Goal: Information Seeking & Learning: Learn about a topic

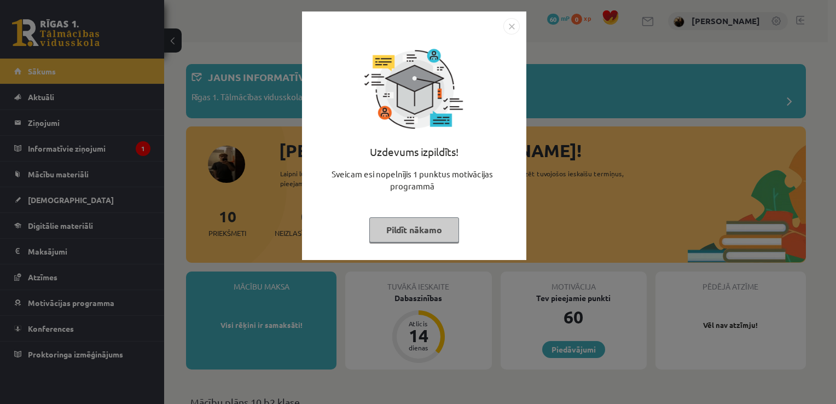
click at [579, 135] on div "Uzdevums izpildīts! Sveicam esi nopelnījis 1 punktus motivācijas programmā Pild…" at bounding box center [418, 202] width 836 height 404
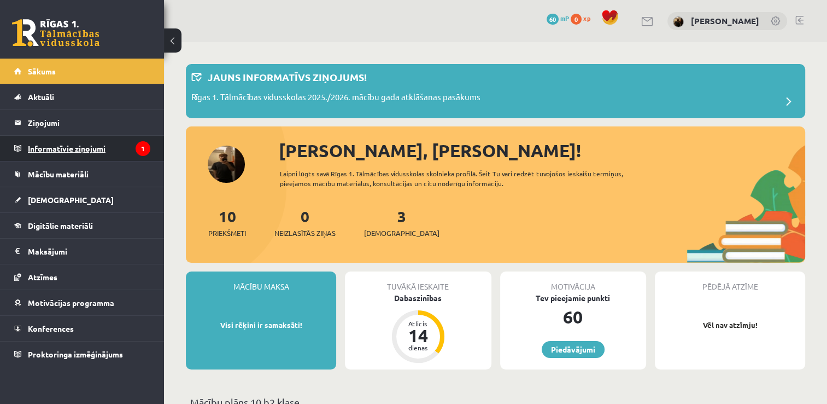
click at [148, 150] on icon "1" at bounding box center [143, 148] width 15 height 15
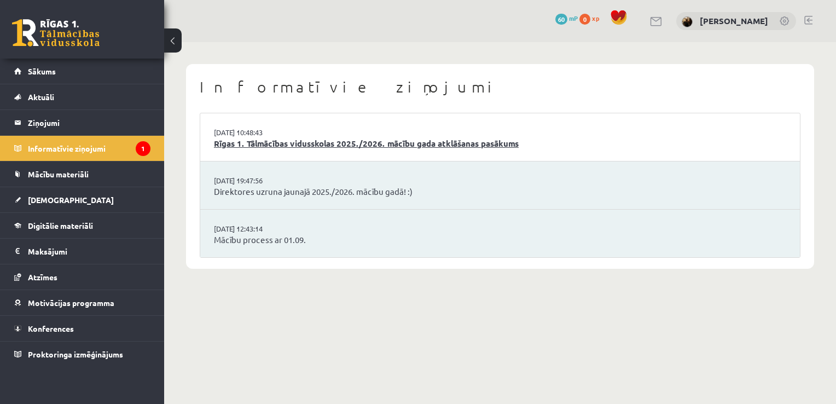
click at [318, 147] on link "Rīgas 1. Tālmācības vidusskolas 2025./2026. mācību gada atklāšanas pasākums" at bounding box center [500, 143] width 572 height 13
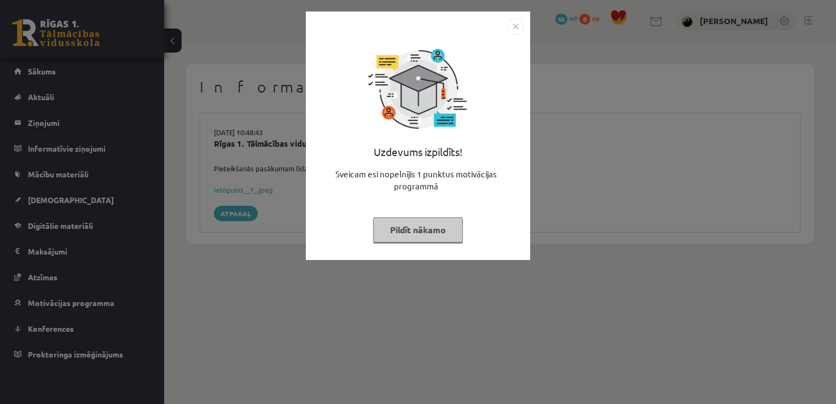
click at [529, 230] on div "Uzdevums izpildīts! Sveicam esi nopelnījis 1 punktus motivācijas programmā Pild…" at bounding box center [418, 135] width 224 height 248
click at [555, 206] on div "Uzdevums izpildīts! Sveicam esi nopelnījis 1 punktus motivācijas programmā Pild…" at bounding box center [418, 202] width 836 height 404
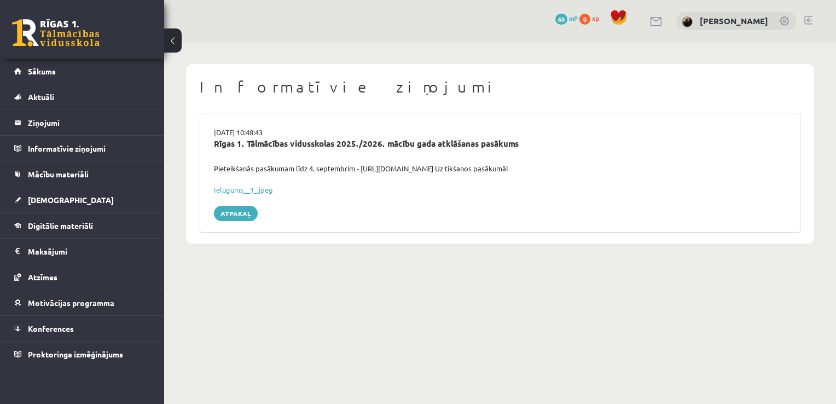
click at [784, 23] on link at bounding box center [784, 21] width 11 height 11
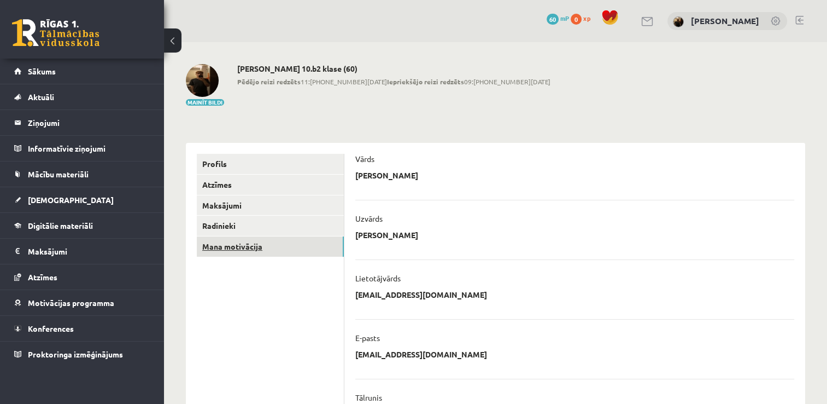
click at [209, 253] on link "Mana motivācija" at bounding box center [270, 246] width 147 height 20
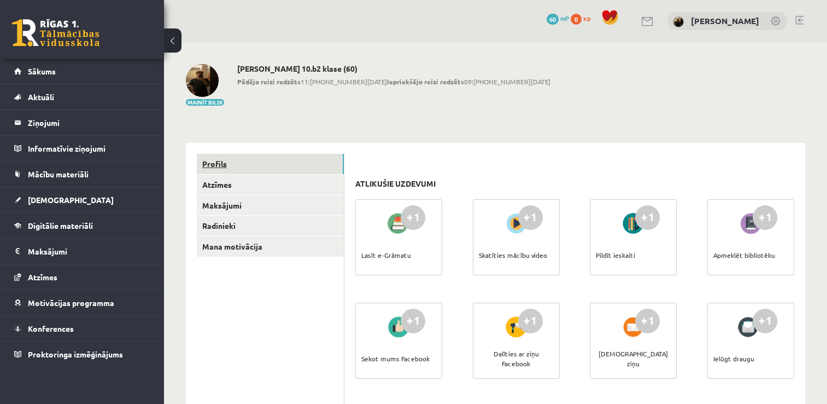
click at [230, 159] on link "Profils" at bounding box center [270, 164] width 147 height 20
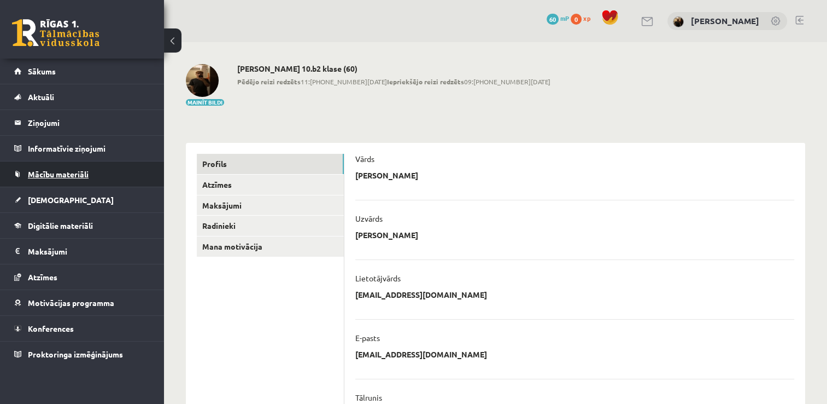
click at [107, 176] on link "Mācību materiāli" at bounding box center [82, 173] width 136 height 25
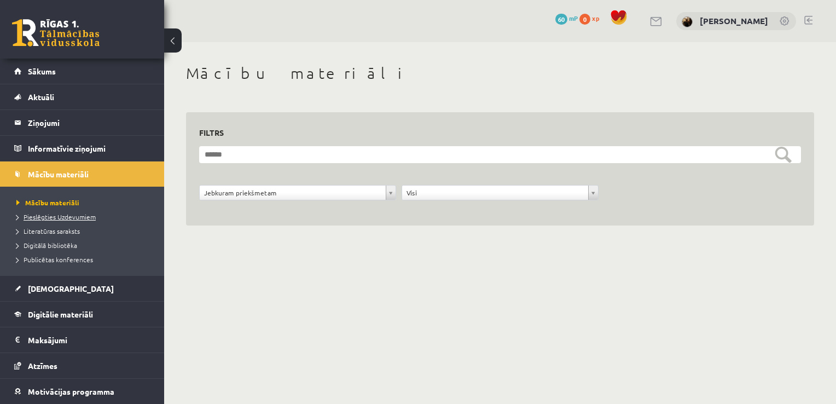
click at [90, 214] on span "Pieslēgties Uzdevumiem" at bounding box center [55, 216] width 79 height 9
click at [46, 259] on span "Publicētas konferences" at bounding box center [54, 259] width 77 height 9
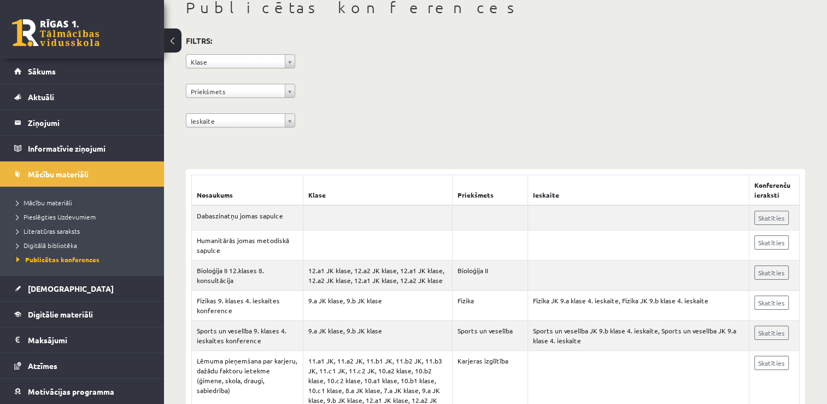
scroll to position [51, 0]
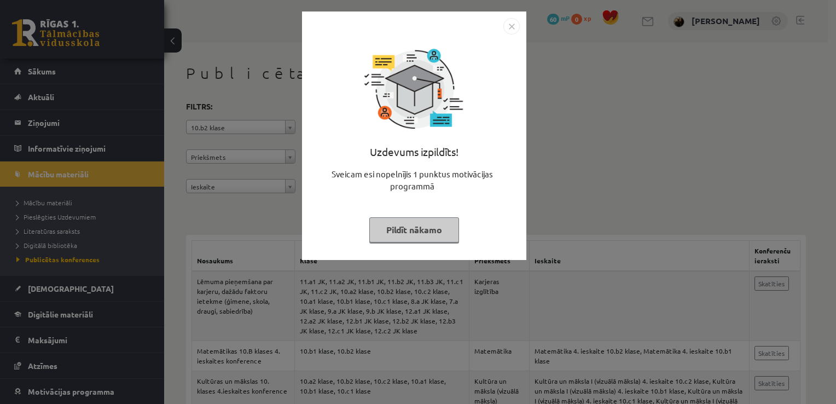
click at [593, 165] on div "Uzdevums izpildīts! Sveicam esi nopelnījis 1 punktus motivācijas programmā Pild…" at bounding box center [418, 202] width 836 height 404
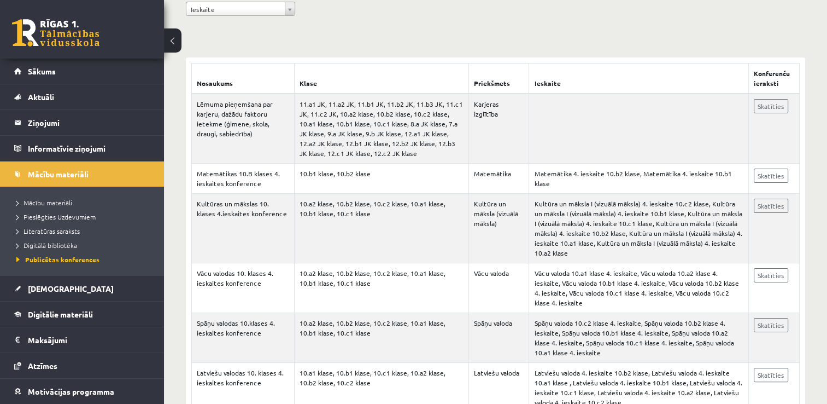
scroll to position [197, 0]
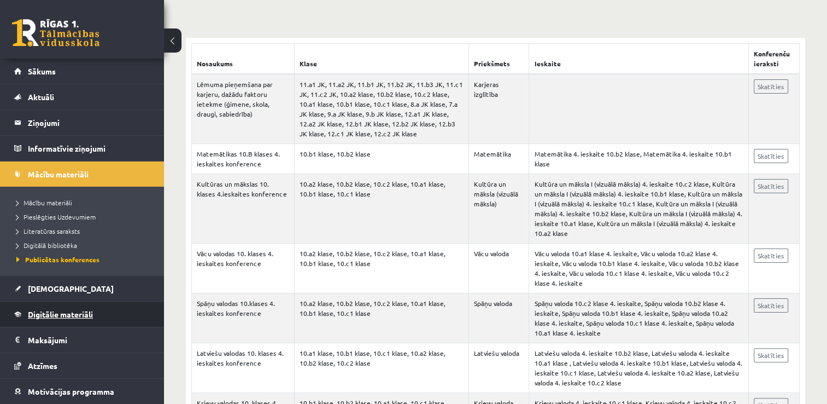
click at [42, 308] on link "Digitālie materiāli" at bounding box center [82, 313] width 136 height 25
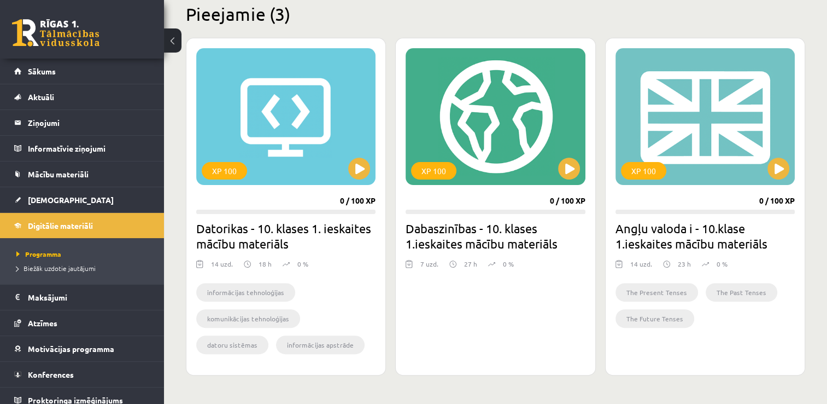
scroll to position [284, 0]
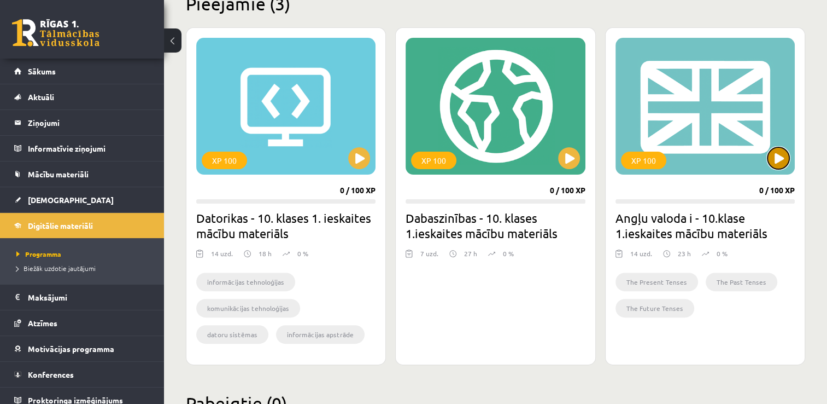
click at [785, 157] on button at bounding box center [779, 158] width 22 height 22
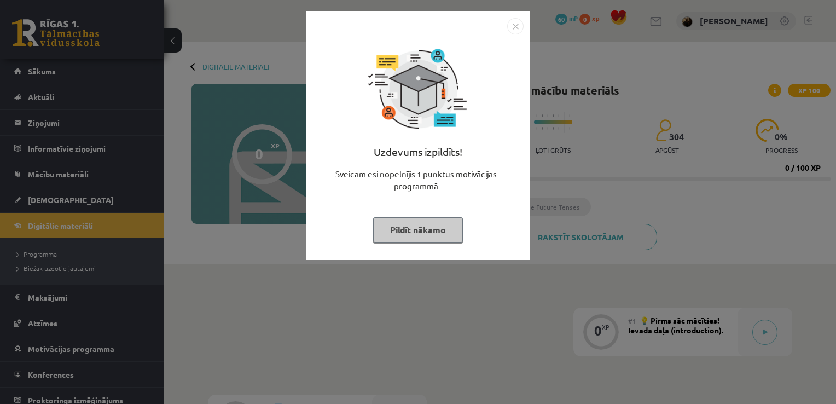
click at [590, 170] on div "Uzdevums izpildīts! Sveicam esi nopelnījis 1 punktus motivācijas programmā Pild…" at bounding box center [418, 202] width 836 height 404
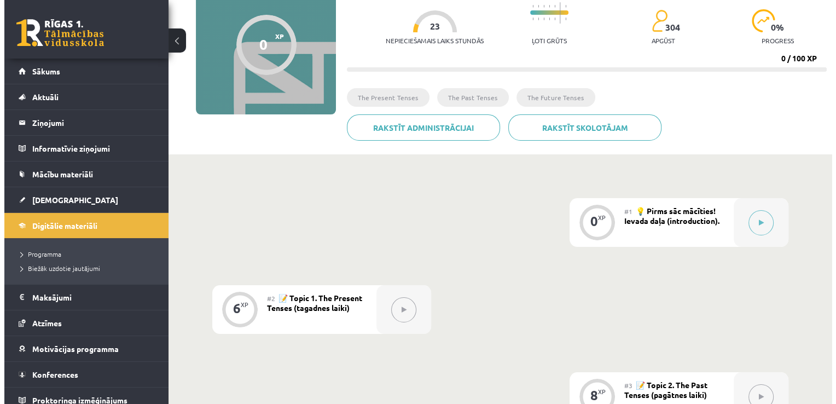
scroll to position [131, 0]
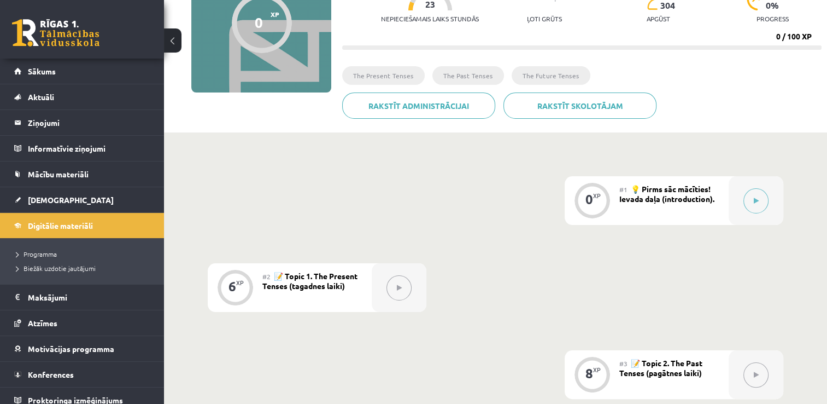
click at [761, 202] on button at bounding box center [756, 200] width 25 height 25
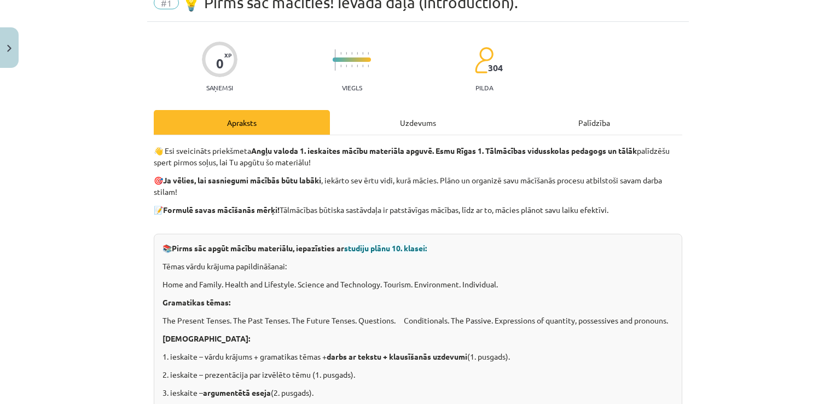
scroll to position [0, 0]
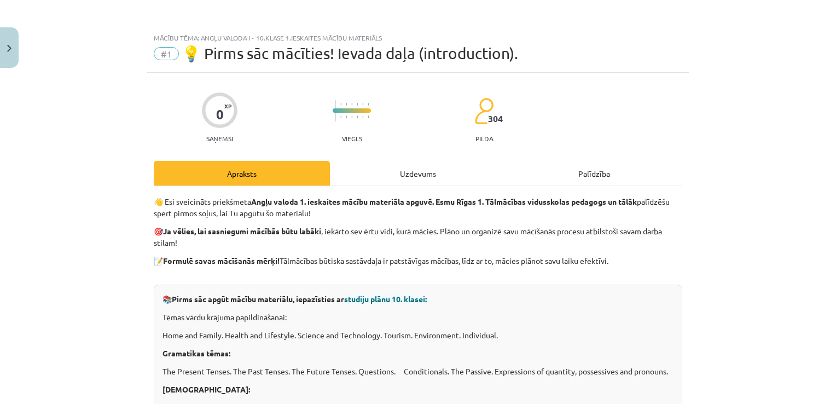
click at [445, 178] on div "Uzdevums" at bounding box center [418, 173] width 176 height 25
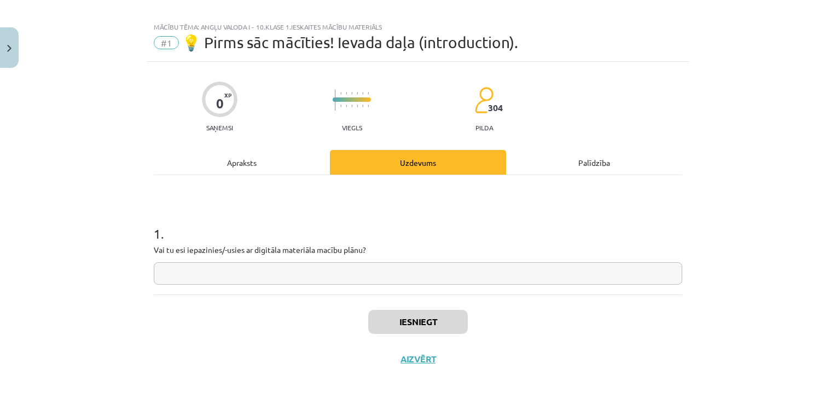
click at [319, 267] on input "text" at bounding box center [418, 273] width 528 height 22
type input "*"
type input "**"
click at [387, 317] on button "Iesniegt" at bounding box center [418, 322] width 100 height 24
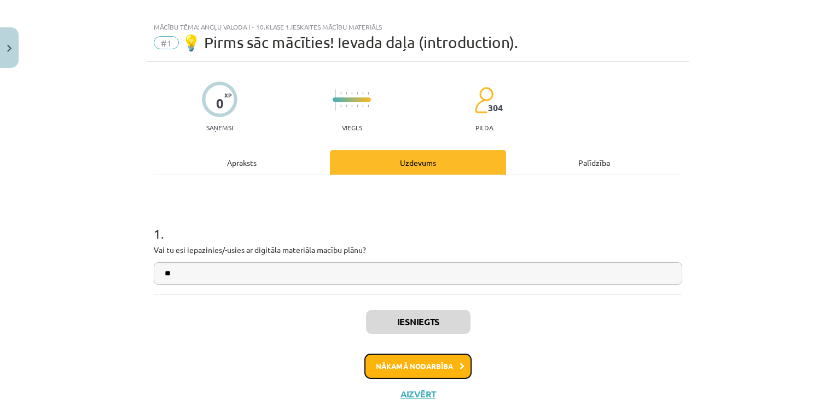
click at [438, 367] on button "Nākamā nodarbība" at bounding box center [417, 365] width 107 height 25
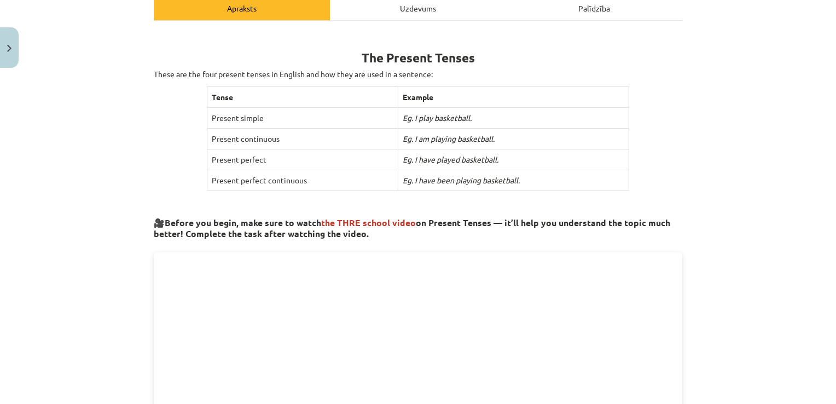
scroll to position [180, 0]
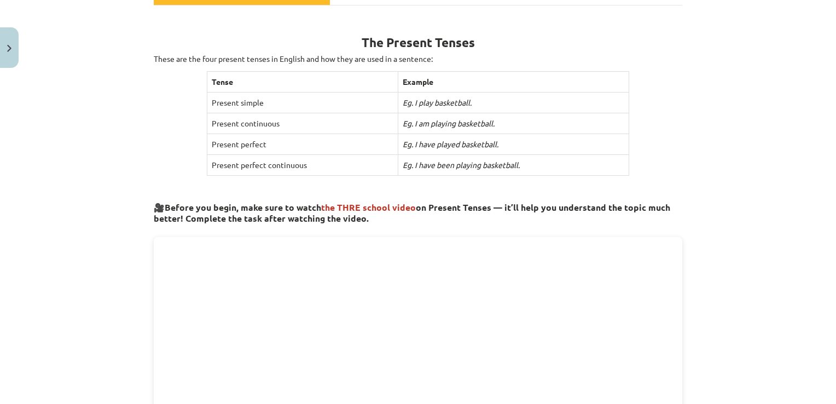
click at [818, 152] on div "Mācību tēma: Angļu valoda i - 10.klase 1.ieskaites mācību materiāls #2 📝 Topic …" at bounding box center [418, 202] width 836 height 404
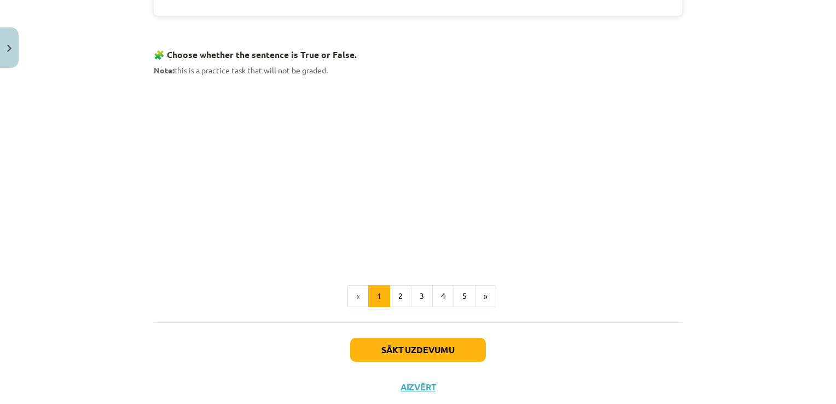
scroll to position [668, 0]
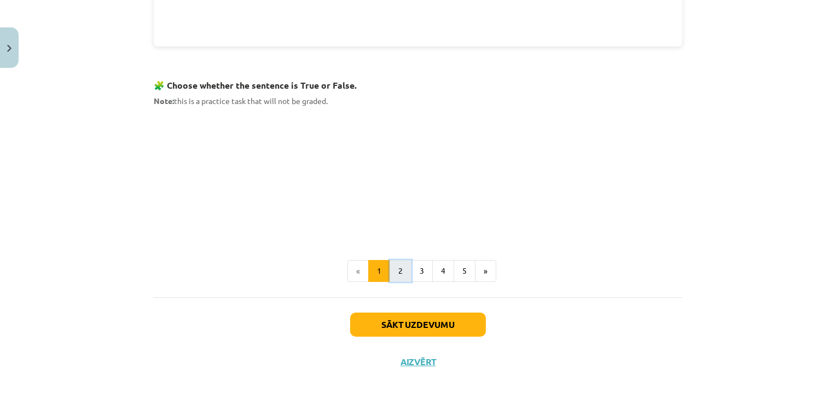
click at [394, 265] on button "2" at bounding box center [400, 271] width 22 height 22
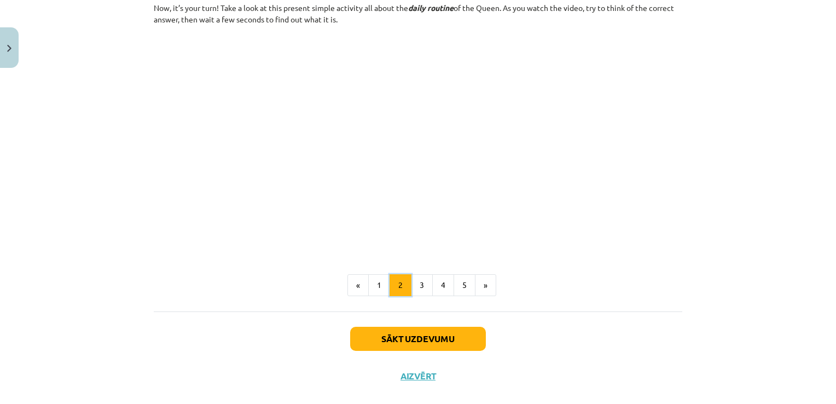
scroll to position [673, 0]
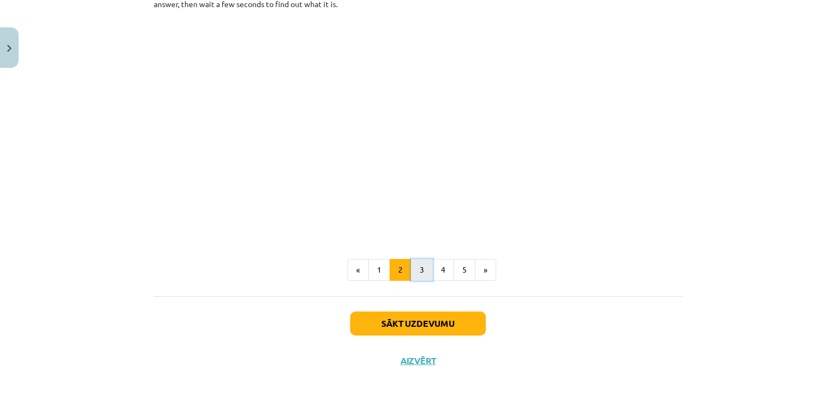
click at [421, 268] on button "3" at bounding box center [422, 270] width 22 height 22
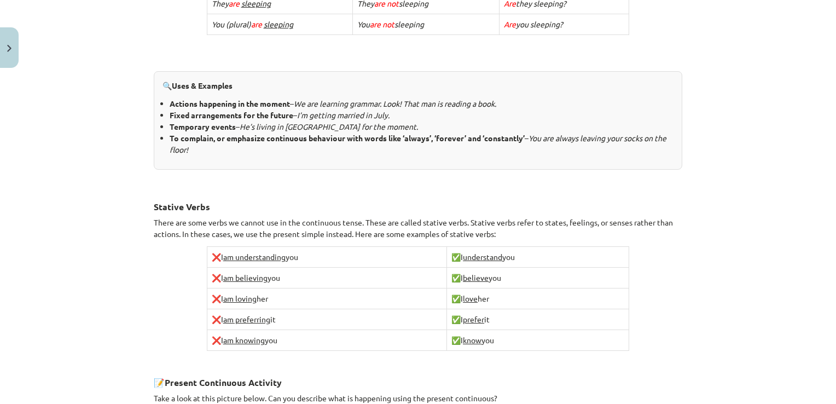
scroll to position [392, 0]
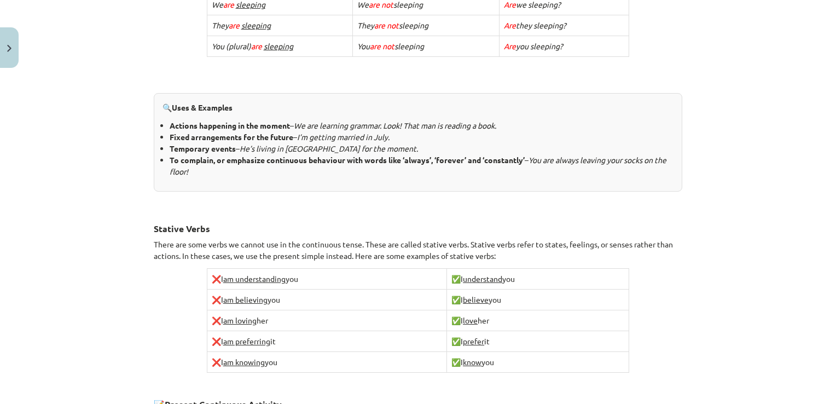
click at [415, 161] on b "To complain, or emphasize continuous behaviour with words like ‘always’, ‘forev…" at bounding box center [347, 160] width 355 height 10
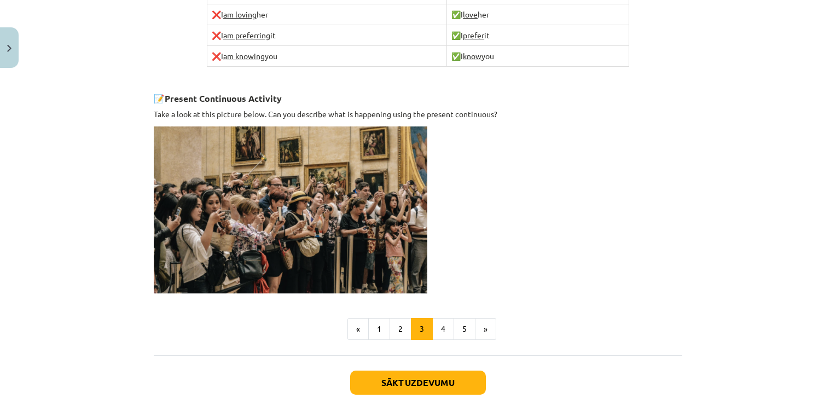
scroll to position [720, 0]
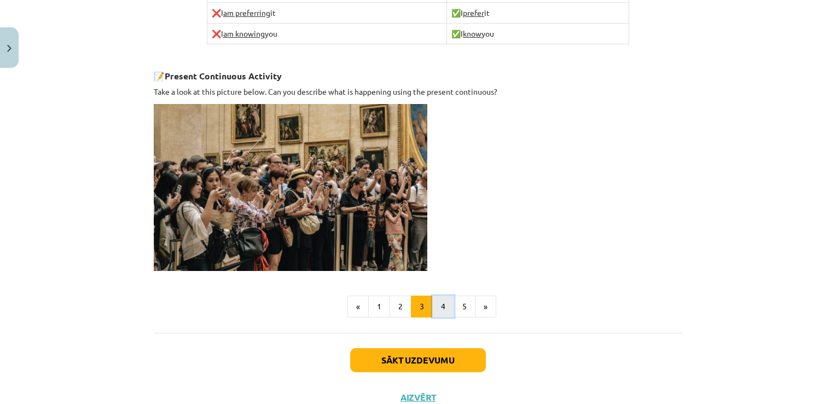
click at [440, 310] on button "4" at bounding box center [443, 306] width 22 height 22
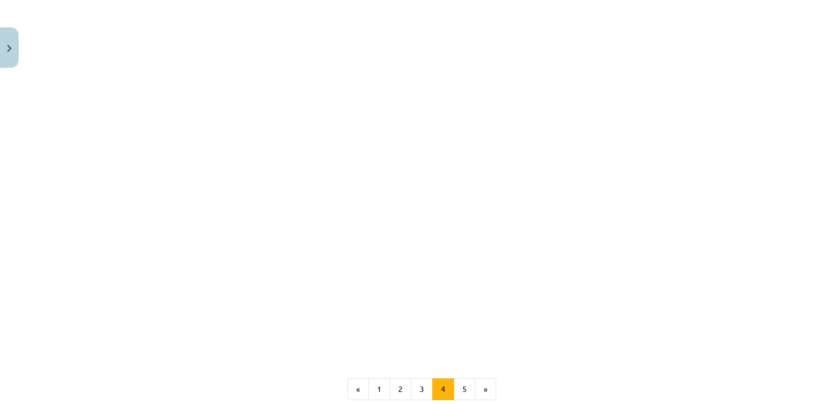
scroll to position [947, 0]
click at [453, 348] on button "5" at bounding box center [464, 359] width 22 height 22
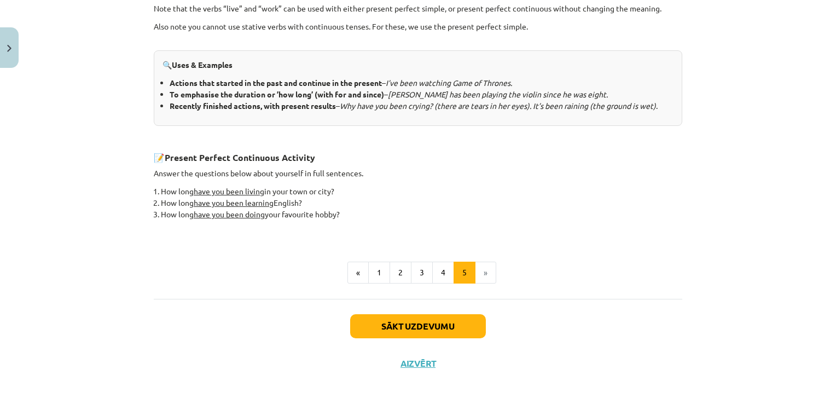
scroll to position [460, 0]
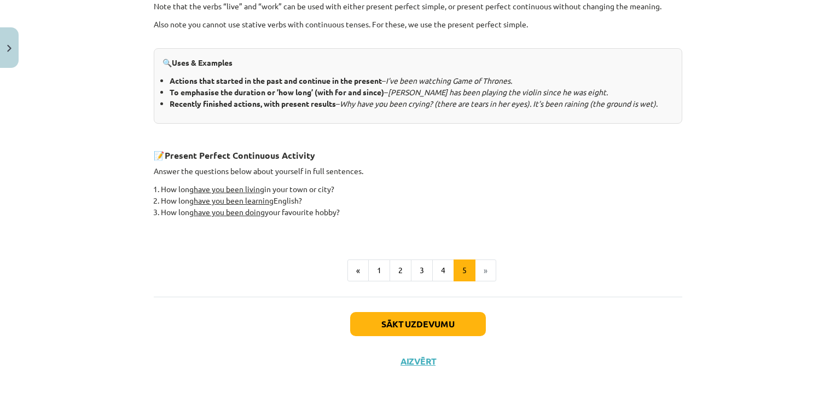
click at [483, 259] on li "»" at bounding box center [485, 270] width 21 height 22
click at [481, 267] on li "»" at bounding box center [485, 270] width 21 height 22
click at [440, 324] on button "Sākt uzdevumu" at bounding box center [418, 324] width 136 height 24
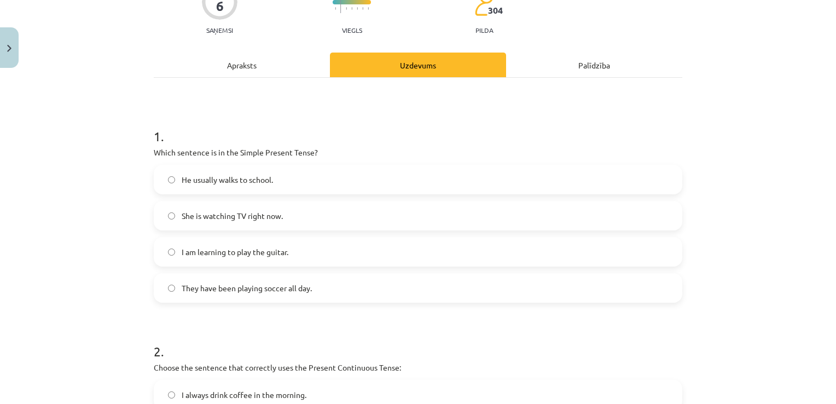
scroll to position [115, 0]
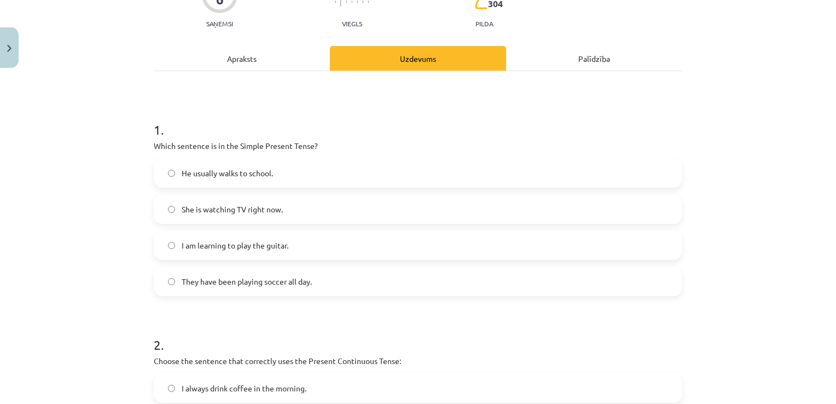
click at [307, 217] on label "She is watching TV right now." at bounding box center [418, 208] width 526 height 27
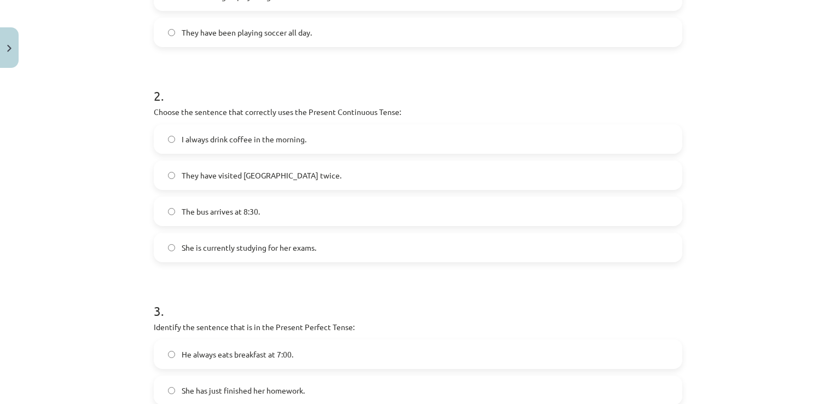
scroll to position [377, 0]
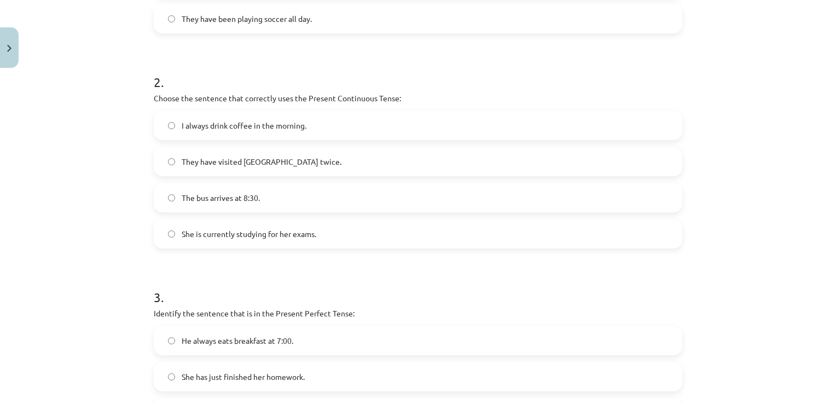
click at [283, 240] on label "She is currently studying for her exams." at bounding box center [418, 233] width 526 height 27
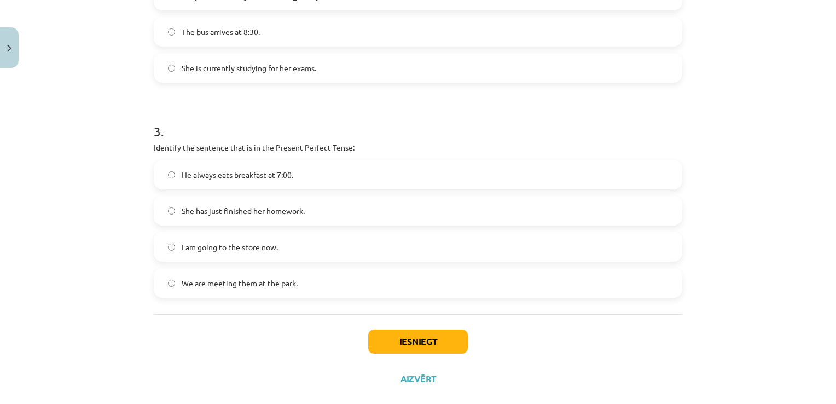
scroll to position [552, 0]
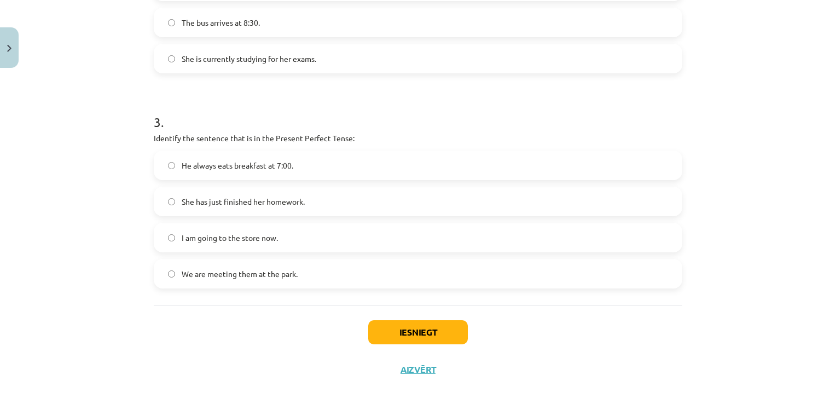
click at [314, 199] on label "She has just finished her homework." at bounding box center [418, 201] width 526 height 27
click at [418, 323] on button "Iesniegt" at bounding box center [418, 332] width 100 height 24
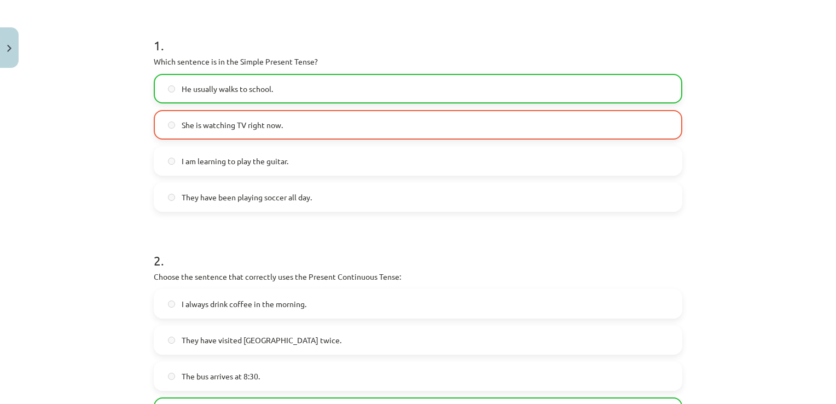
scroll to position [0, 0]
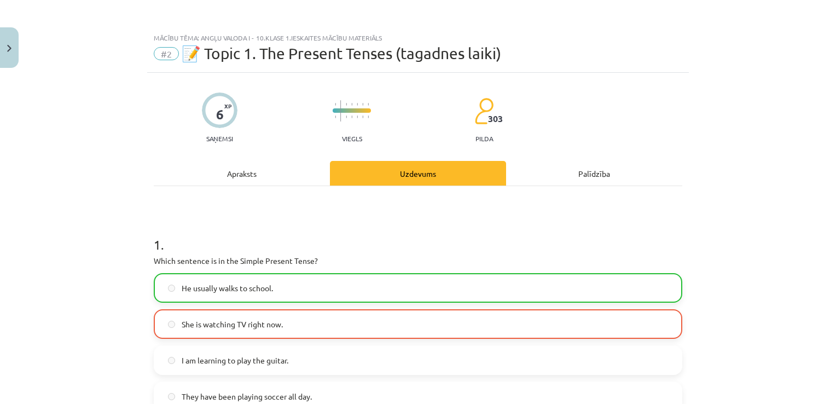
click at [203, 331] on label "She is watching TV right now." at bounding box center [418, 323] width 526 height 27
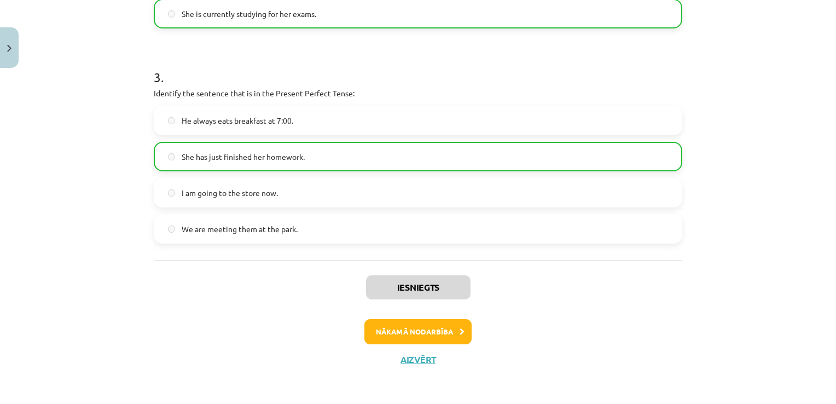
scroll to position [597, 0]
click at [447, 329] on button "Nākamā nodarbība" at bounding box center [417, 331] width 107 height 25
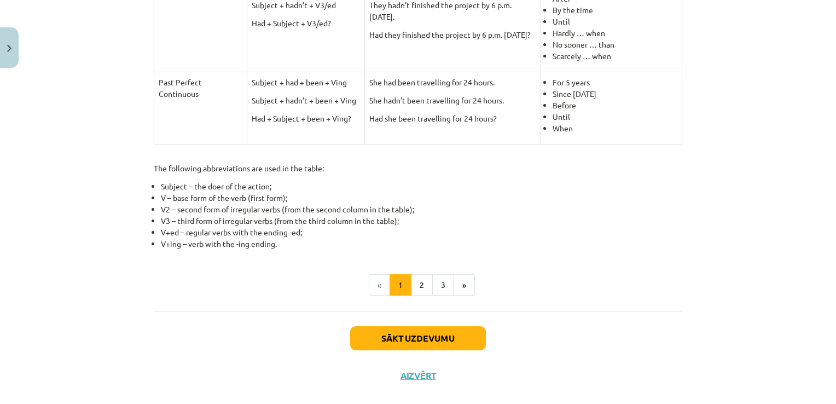
scroll to position [521, 0]
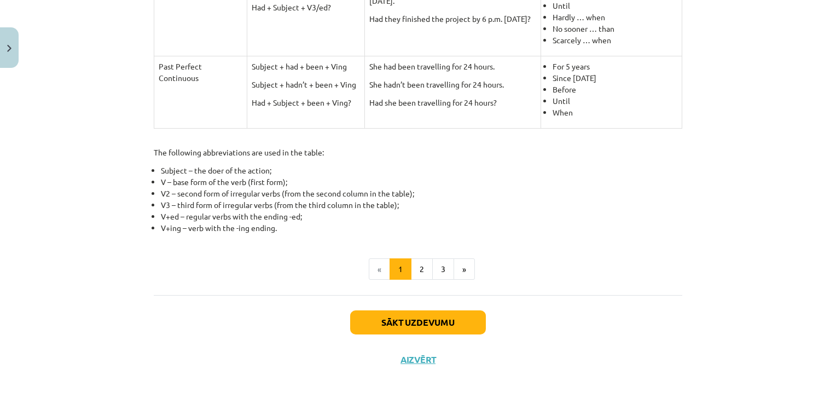
drag, startPoint x: 829, startPoint y: 400, endPoint x: 724, endPoint y: 167, distance: 255.3
click at [724, 167] on div "Mācību tēma: Angļu valoda i - 10.klase 1.ieskaites mācību materiāls #3 📝 Topic …" at bounding box center [418, 202] width 836 height 404
click at [453, 313] on button "Sākt uzdevumu" at bounding box center [418, 322] width 136 height 24
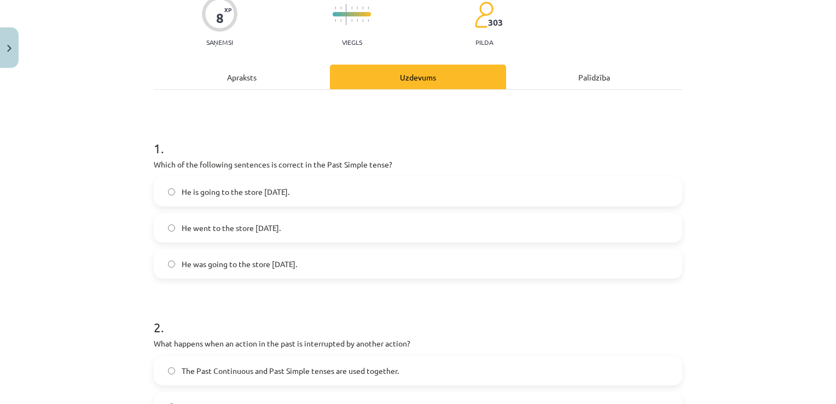
scroll to position [115, 0]
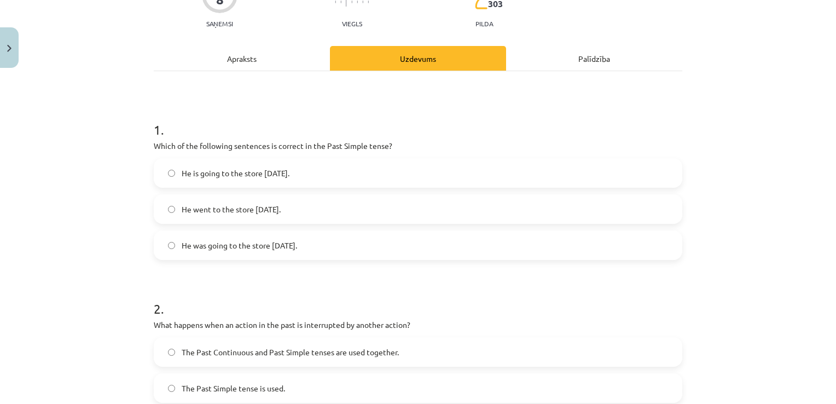
click at [597, 250] on label "He was going to the store yesterday." at bounding box center [418, 244] width 526 height 27
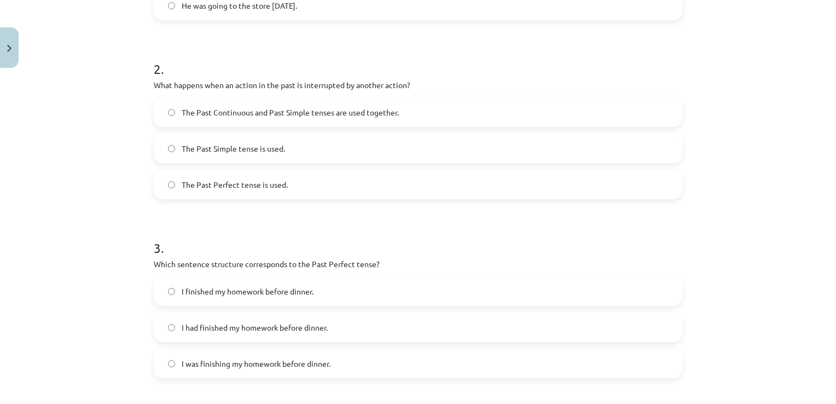
scroll to position [355, 0]
click at [369, 118] on label "The Past Continuous and Past Simple tenses are used together." at bounding box center [418, 110] width 526 height 27
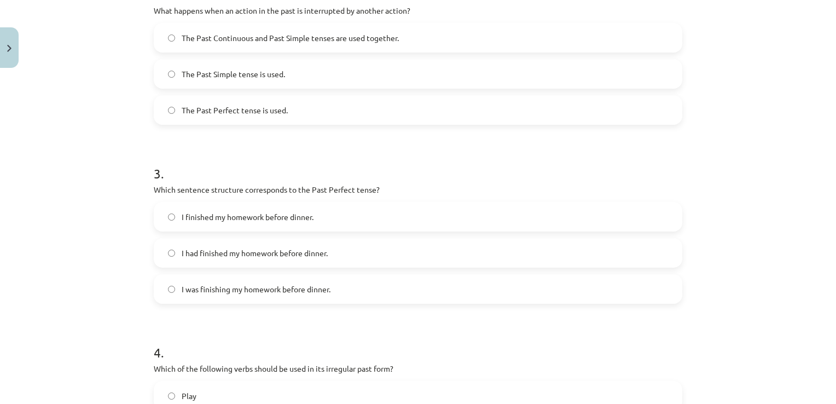
scroll to position [421, 0]
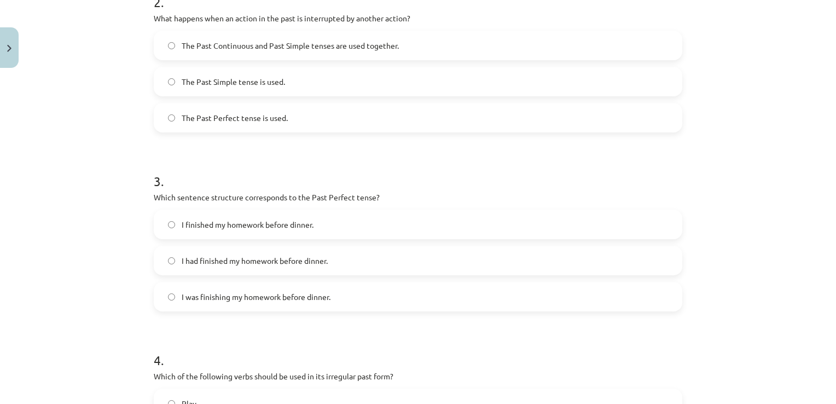
click at [322, 267] on label "I had finished my homework before dinner." at bounding box center [418, 260] width 526 height 27
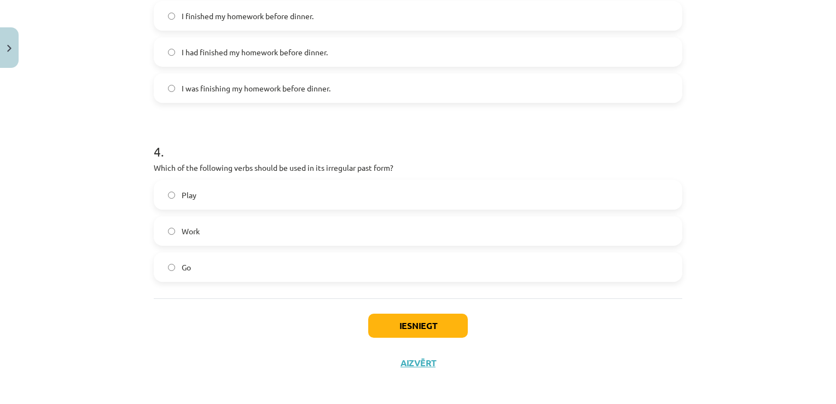
scroll to position [634, 0]
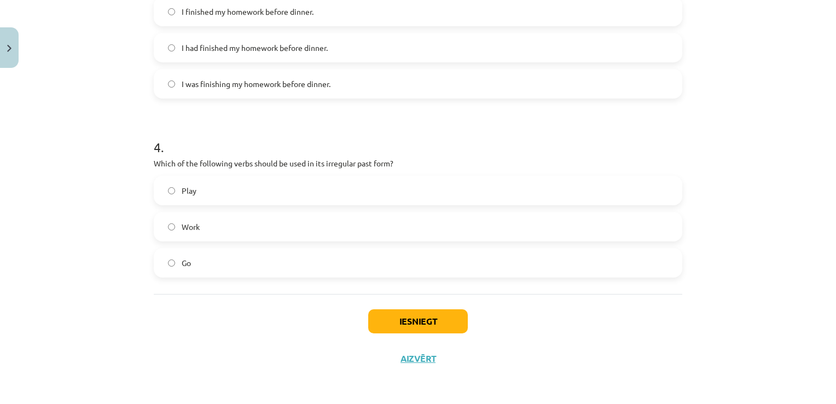
click at [342, 229] on label "Work" at bounding box center [418, 226] width 526 height 27
click at [407, 316] on button "Iesniegt" at bounding box center [418, 321] width 100 height 24
click at [436, 317] on button "Iesniegt" at bounding box center [418, 321] width 100 height 24
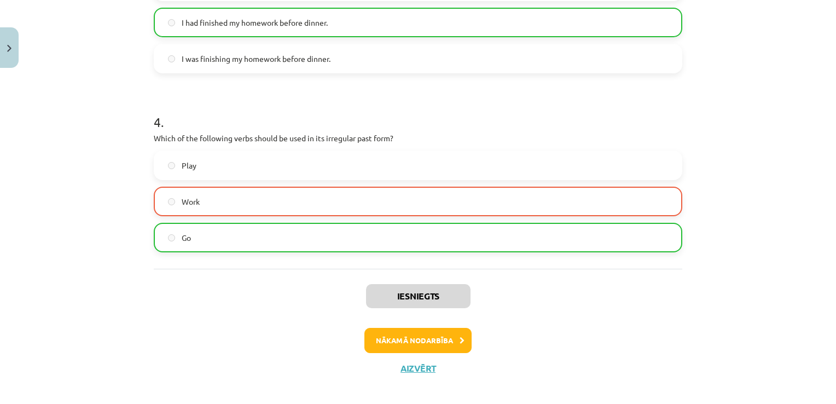
scroll to position [668, 0]
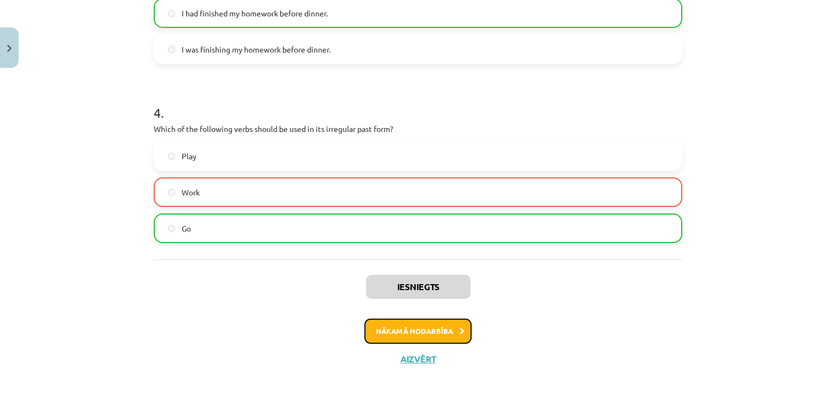
click at [444, 332] on button "Nākamā nodarbība" at bounding box center [417, 330] width 107 height 25
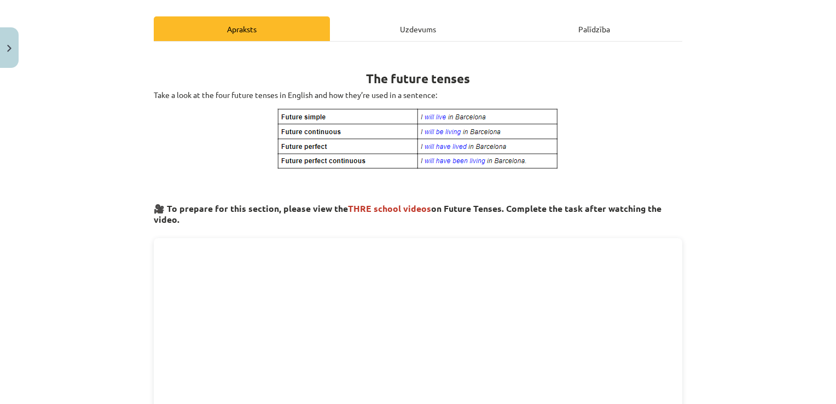
scroll to position [79, 0]
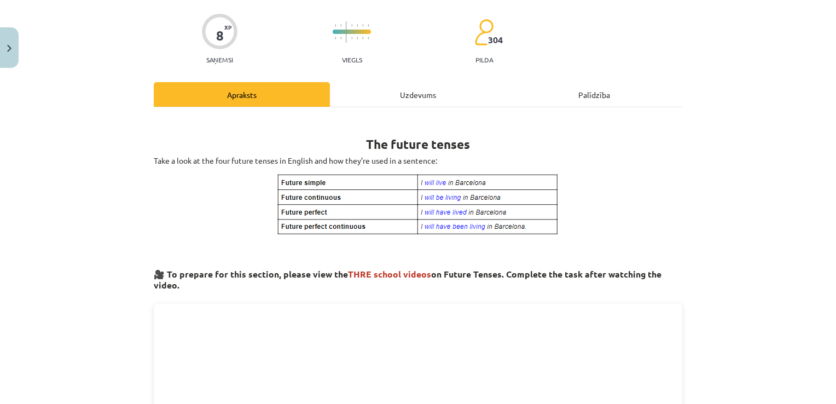
click at [826, 399] on div "Mācību tēma: Angļu valoda i - 10.klase 1.ieskaites mācību materiāls #4 📝 Topic …" at bounding box center [418, 202] width 836 height 404
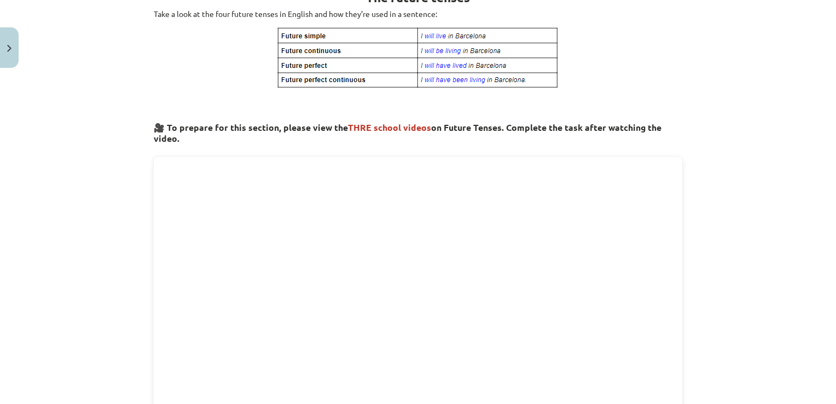
scroll to position [265, 0]
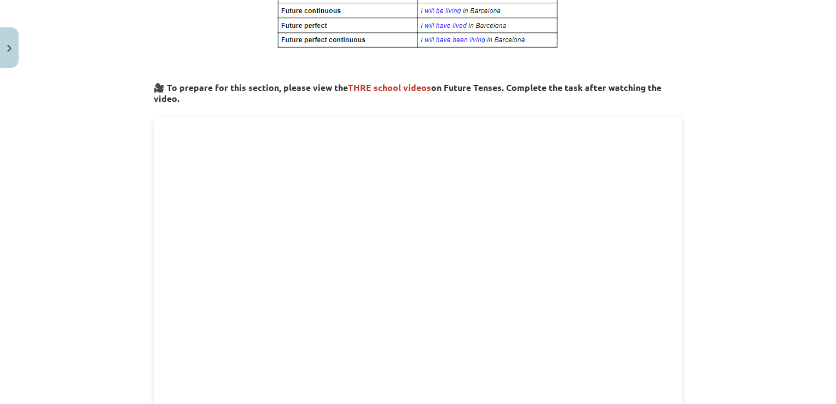
drag, startPoint x: 826, startPoint y: 399, endPoint x: 798, endPoint y: 127, distance: 273.8
click at [798, 127] on div "Mācību tēma: Angļu valoda i - 10.klase 1.ieskaites mācību materiāls #4 📝 Topic …" at bounding box center [418, 202] width 836 height 404
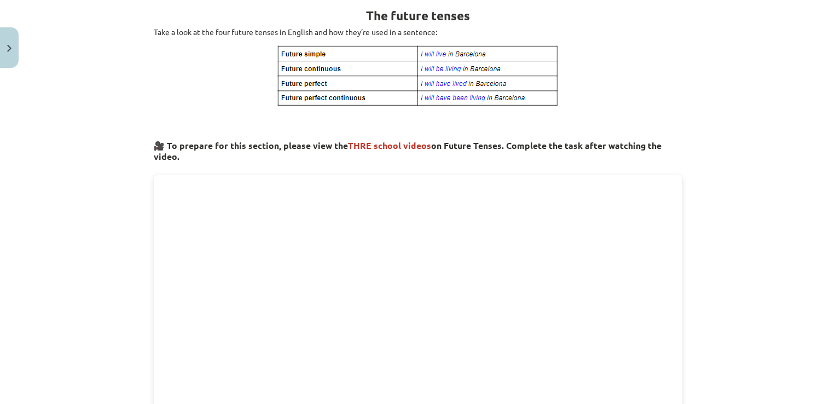
scroll to position [200, 0]
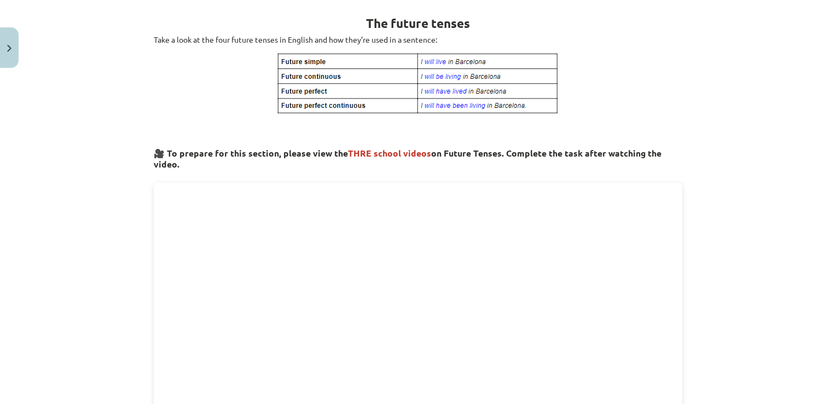
click at [706, 77] on div "Mācību tēma: Angļu valoda i - 10.klase 1.ieskaites mācību materiāls #4 📝 Topic …" at bounding box center [418, 202] width 836 height 404
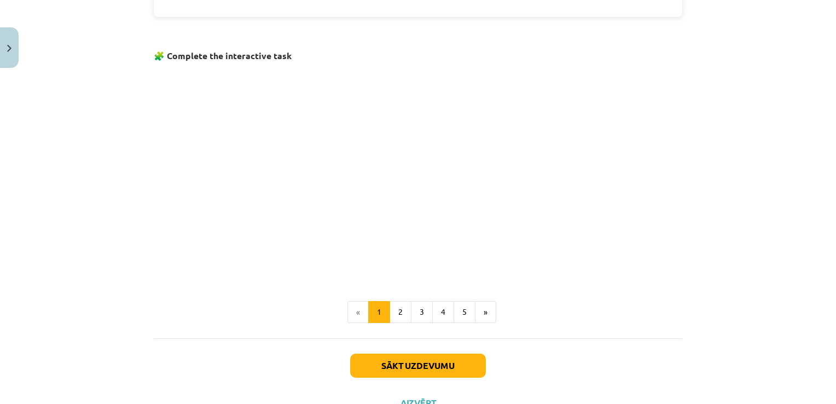
scroll to position [681, 0]
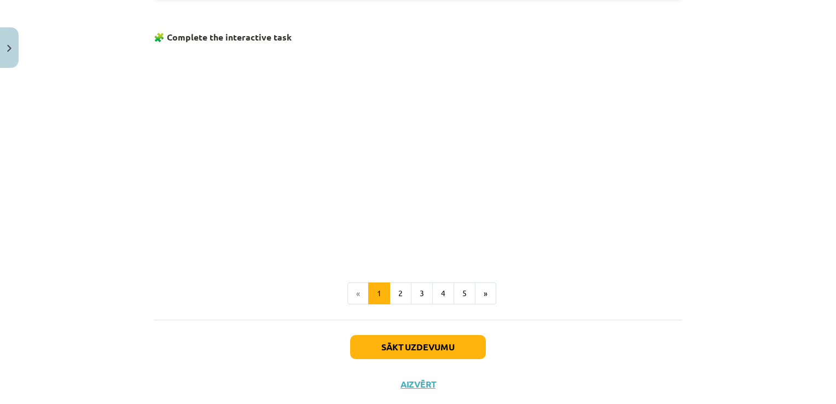
click at [592, 300] on ul "« 1 2 3 4 5 »" at bounding box center [418, 293] width 528 height 22
click at [414, 342] on button "Sākt uzdevumu" at bounding box center [418, 347] width 136 height 24
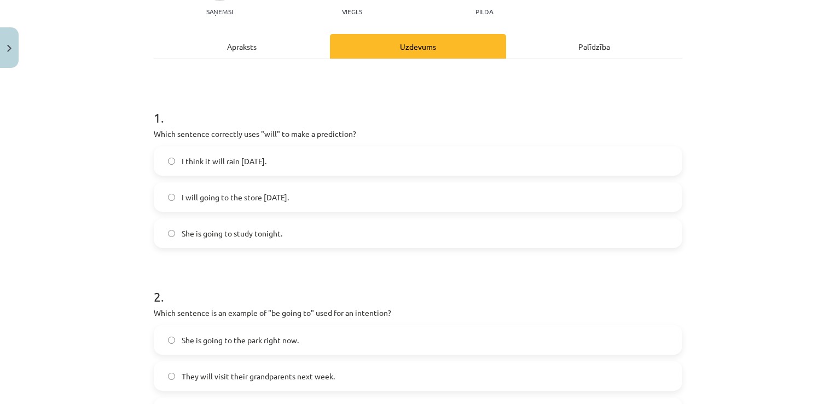
scroll to position [137, 0]
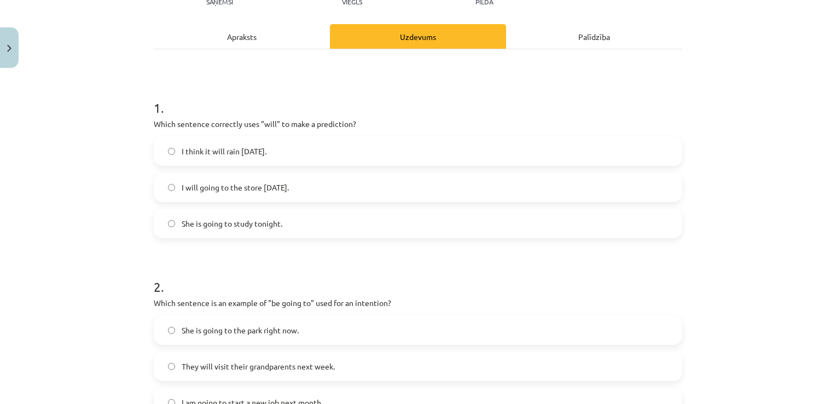
click at [247, 145] on span "I think it will rain tomorrow." at bounding box center [224, 150] width 85 height 11
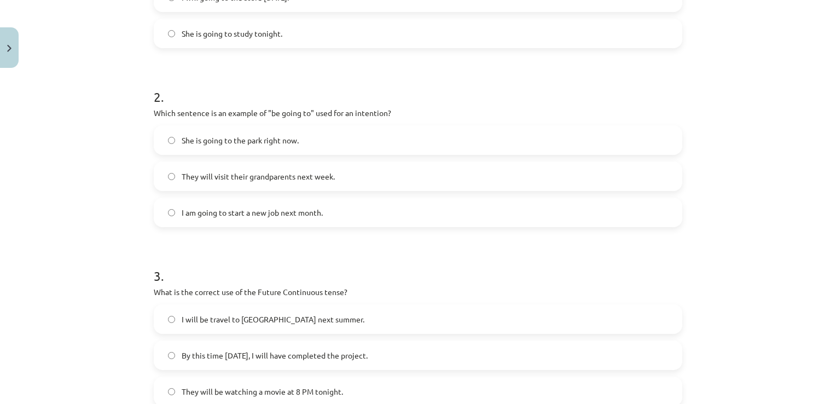
scroll to position [334, 0]
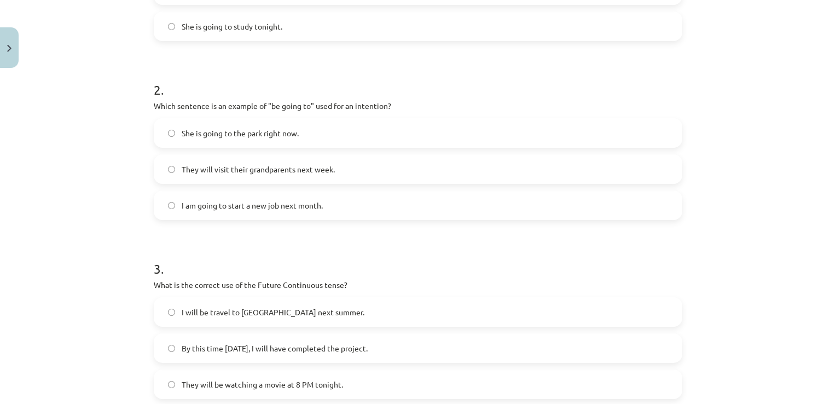
click at [311, 217] on label "I am going to start a new job next month." at bounding box center [418, 204] width 526 height 27
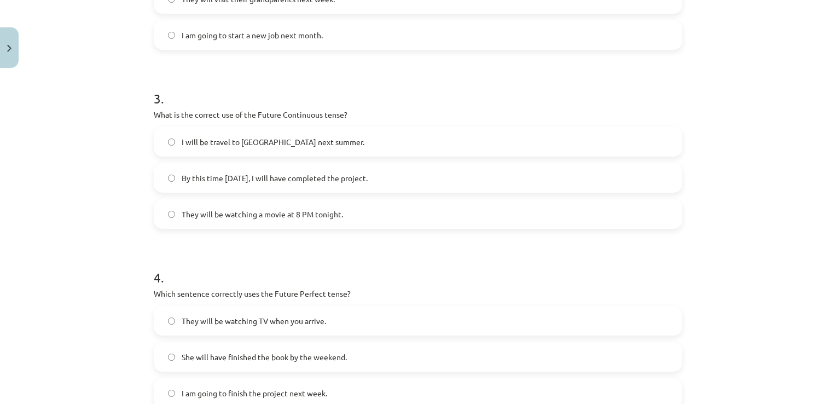
scroll to position [509, 0]
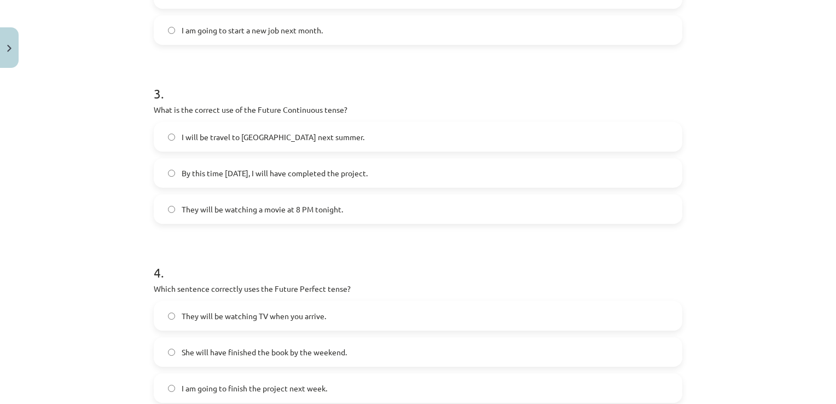
click at [261, 214] on label "They will be watching a movie at 8 PM tonight." at bounding box center [418, 208] width 526 height 27
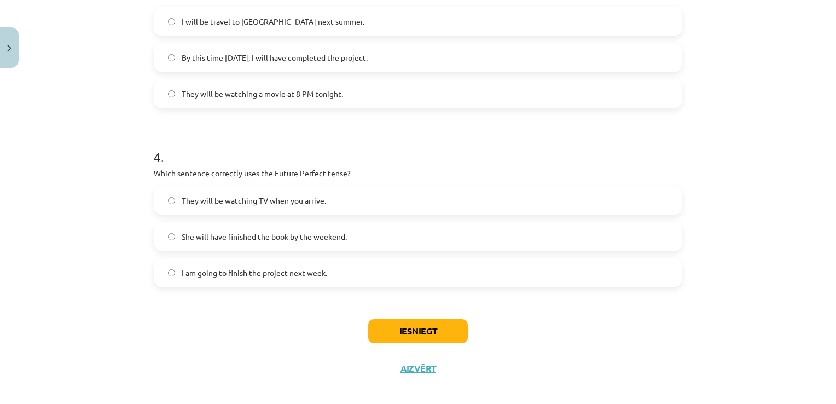
scroll to position [634, 0]
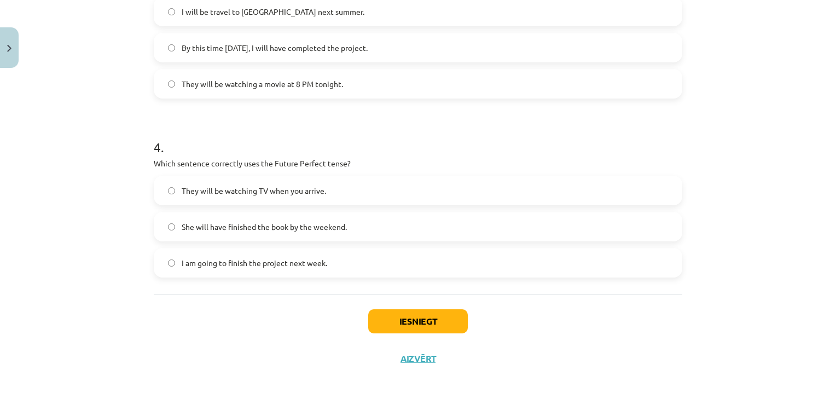
click at [248, 232] on label "She will have finished the book by the weekend." at bounding box center [418, 226] width 526 height 27
click at [399, 322] on button "Iesniegt" at bounding box center [418, 321] width 100 height 24
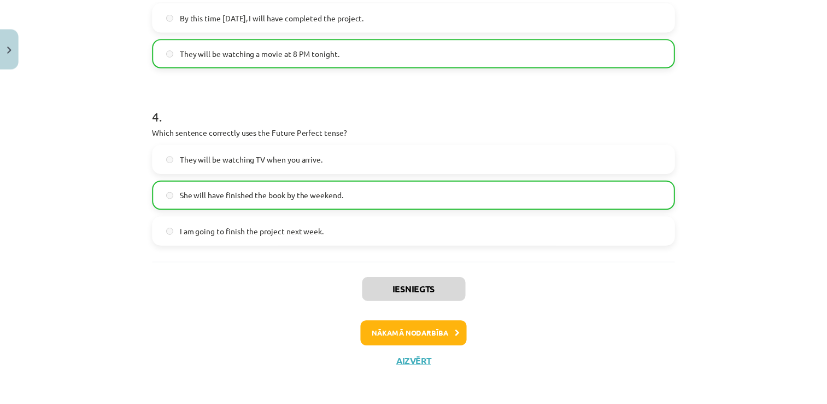
scroll to position [668, 0]
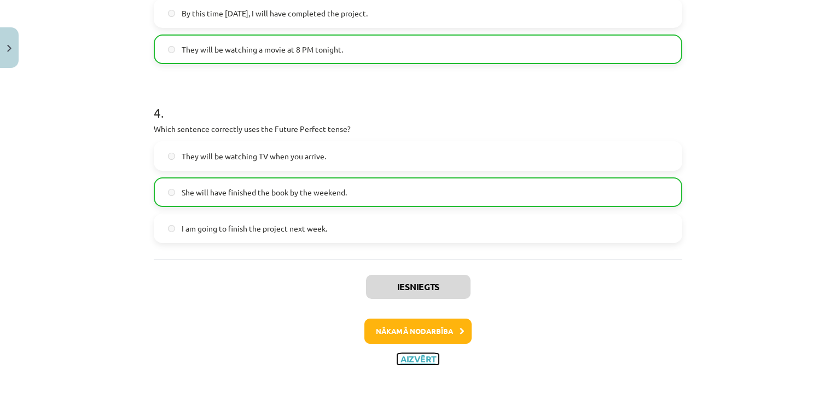
click at [398, 353] on button "Aizvērt" at bounding box center [418, 358] width 42 height 11
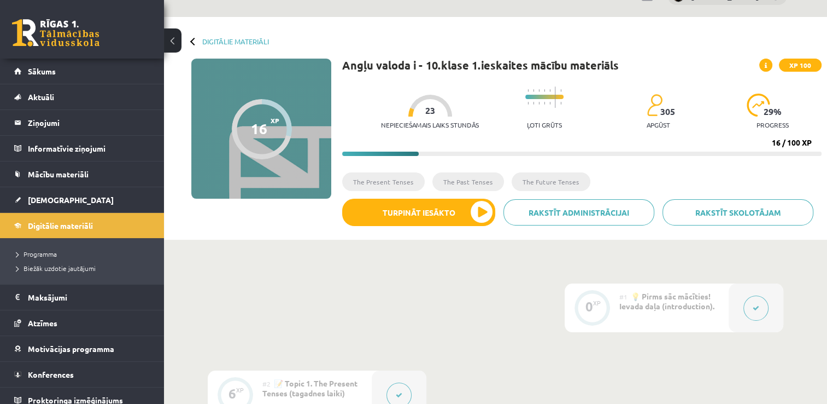
scroll to position [22, 0]
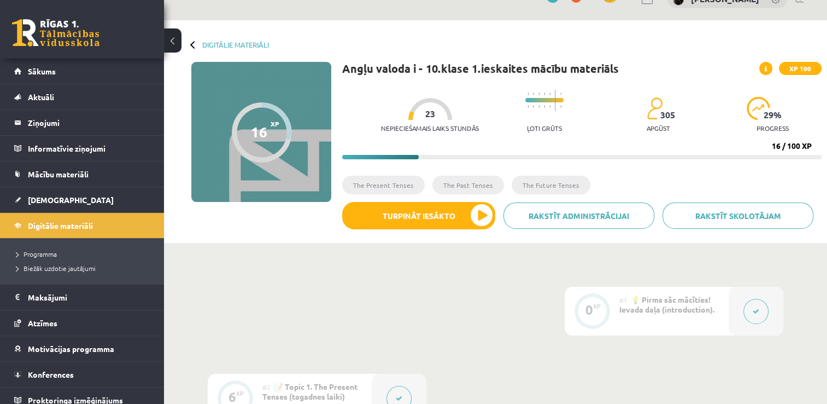
click at [767, 69] on icon at bounding box center [766, 69] width 2 height 7
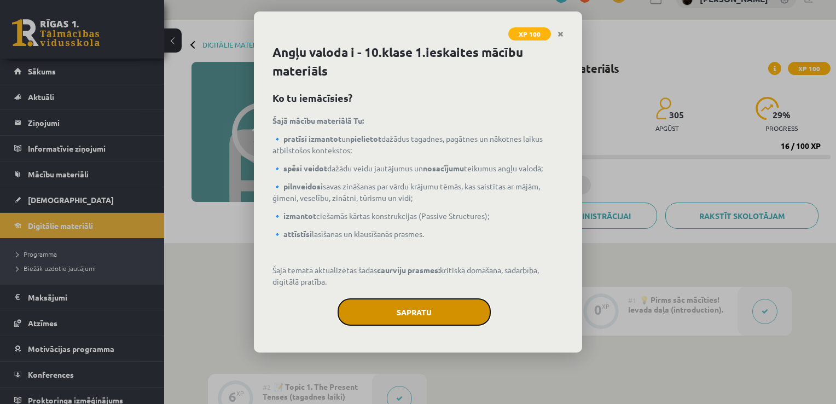
click at [387, 307] on button "Sapratu" at bounding box center [413, 311] width 153 height 27
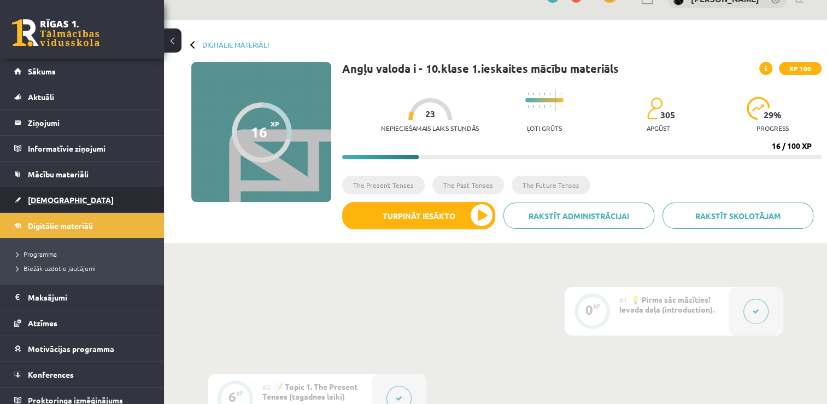
click at [68, 198] on link "[DEMOGRAPHIC_DATA]" at bounding box center [82, 199] width 136 height 25
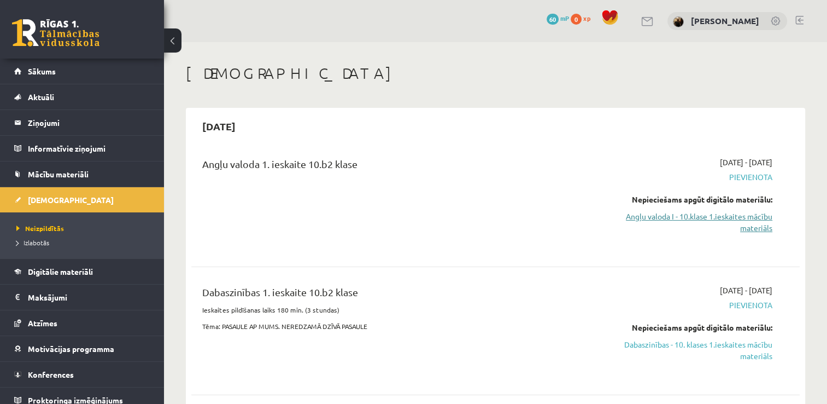
click at [720, 221] on link "Angļu valoda I - 10.klase 1.ieskaites mācību materiāls" at bounding box center [682, 222] width 179 height 23
click at [61, 278] on link "Digitālie materiāli" at bounding box center [82, 271] width 136 height 25
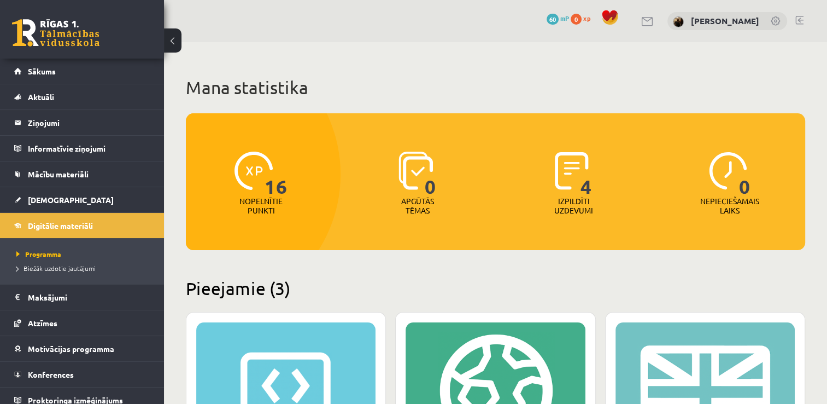
drag, startPoint x: 835, startPoint y: 403, endPoint x: 832, endPoint y: 393, distance: 10.7
click at [827, 393] on html "0 Dāvanas 60 mP 0 xp Matīss Klāvs Vanaģelis Sākums Aktuāli Kā mācīties eSKOLĀ K…" at bounding box center [413, 202] width 827 height 404
click at [571, 23] on span "0" at bounding box center [576, 19] width 11 height 11
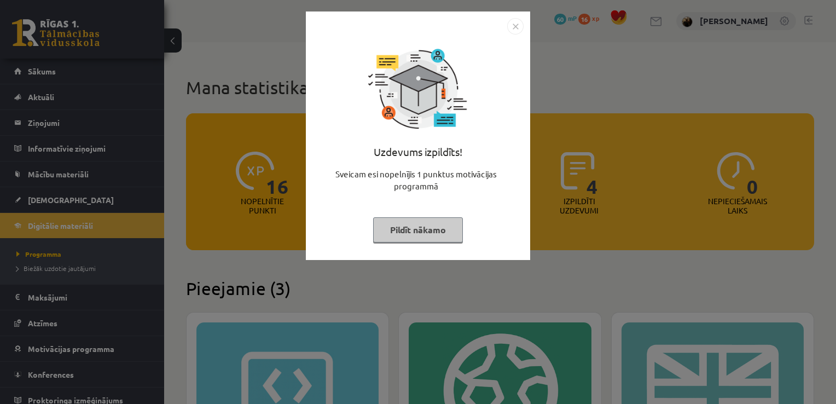
click at [509, 30] on img "Close" at bounding box center [515, 26] width 16 height 16
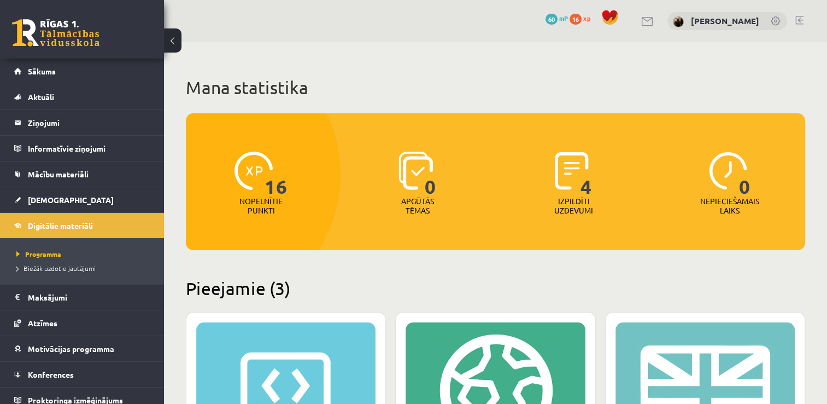
click at [799, 21] on link at bounding box center [800, 20] width 8 height 9
